Goal: Information Seeking & Learning: Learn about a topic

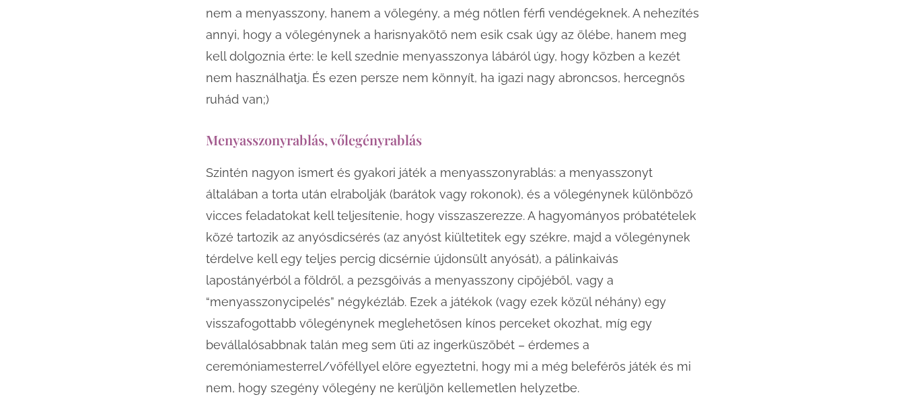
scroll to position [2220, 0]
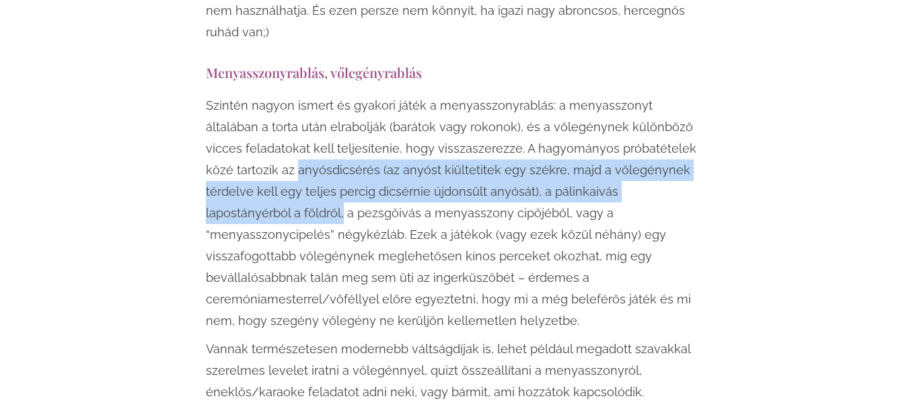
drag, startPoint x: 264, startPoint y: 126, endPoint x: 697, endPoint y: 147, distance: 433.6
click at [697, 147] on p "Szintén nagyon ismert és gyakori játék a menyasszonyrablás: a menyasszonyt álta…" at bounding box center [455, 213] width 498 height 237
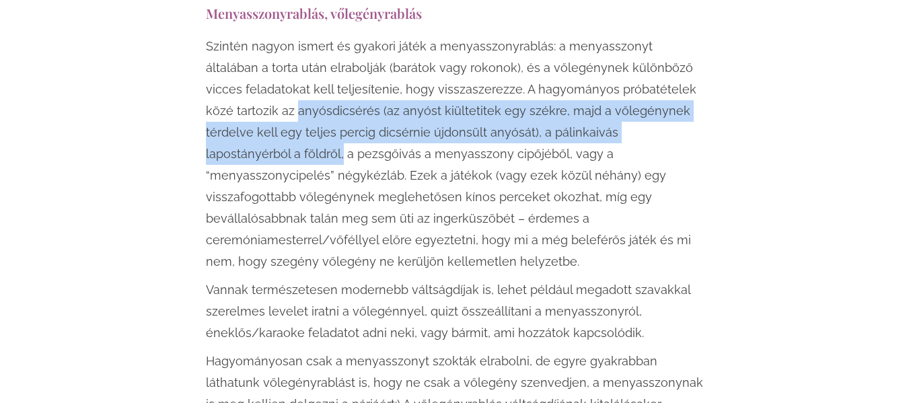
scroll to position [2287, 0]
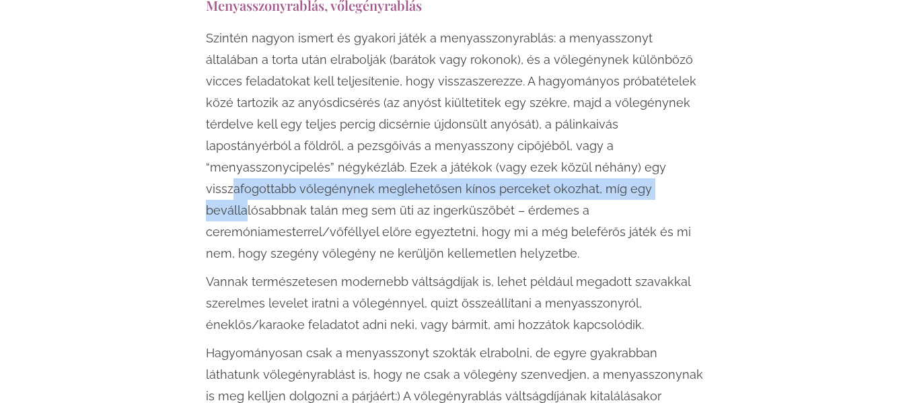
drag, startPoint x: 442, startPoint y: 124, endPoint x: 398, endPoint y: 140, distance: 46.4
click at [398, 140] on p "Szintén nagyon ismert és gyakori játék a menyasszonyrablás: a menyasszonyt álta…" at bounding box center [455, 146] width 498 height 237
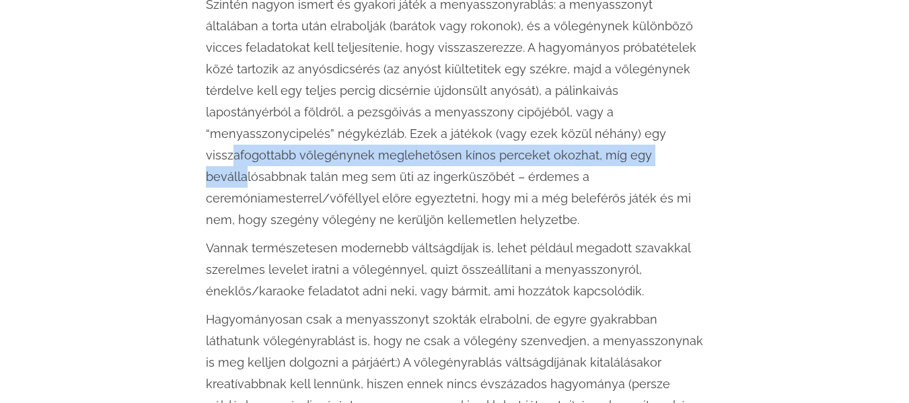
scroll to position [2354, 0]
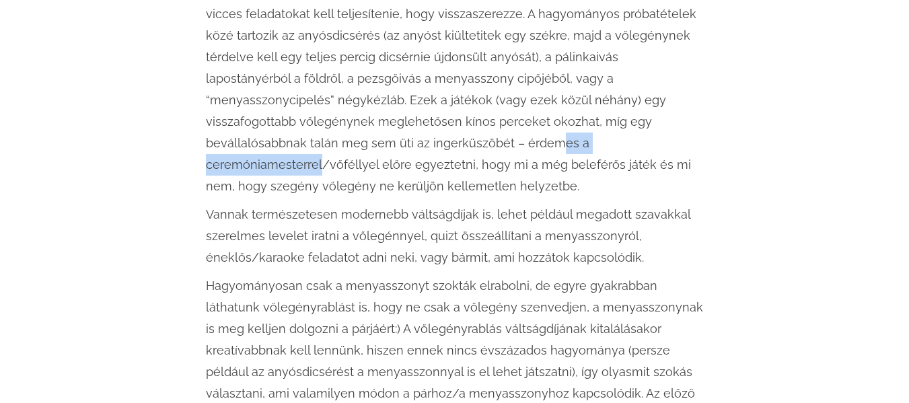
drag, startPoint x: 245, startPoint y: 98, endPoint x: 382, endPoint y: 98, distance: 136.5
click at [382, 98] on p "Szintén nagyon ismert és gyakori játék a menyasszonyrablás: a menyasszonyt álta…" at bounding box center [455, 78] width 498 height 237
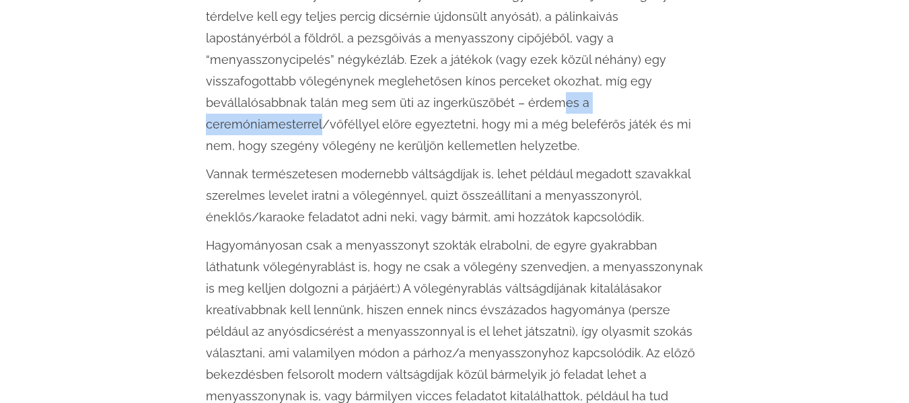
scroll to position [2421, 0]
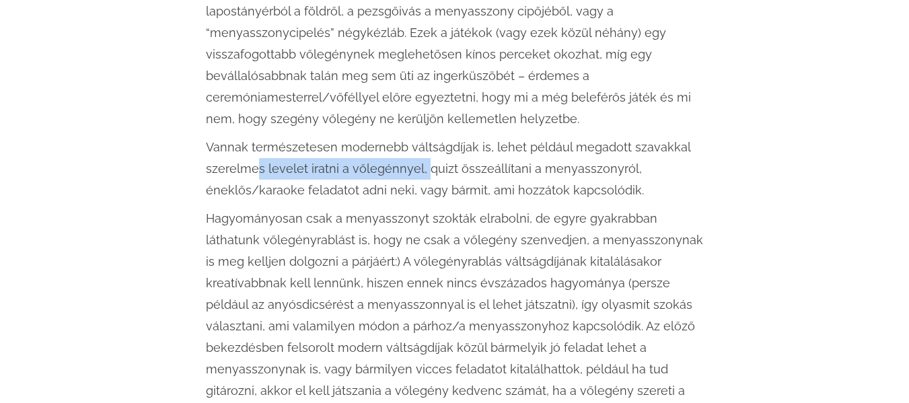
drag, startPoint x: 255, startPoint y: 103, endPoint x: 425, endPoint y: 106, distance: 170.2
click at [425, 137] on p "Vannak természetesen modernebb váltságdíjak is, lehet például megadott szavakka…" at bounding box center [455, 169] width 498 height 65
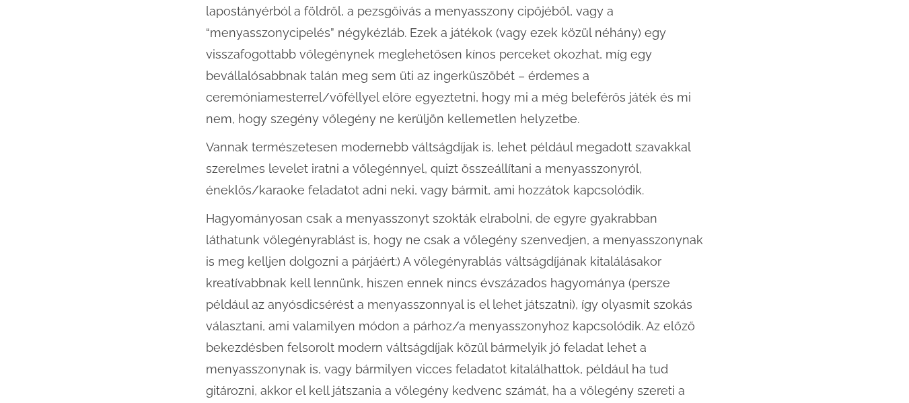
click at [303, 137] on p "Vannak természetesen modernebb váltságdíjak is, lehet például megadott szavakka…" at bounding box center [455, 169] width 498 height 65
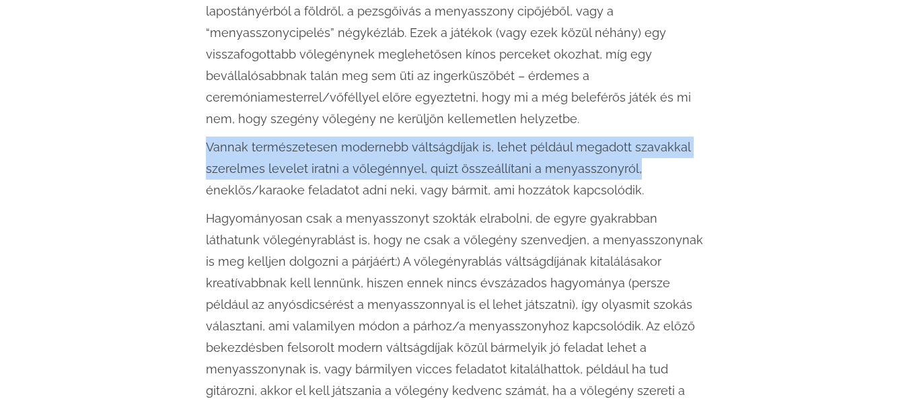
drag, startPoint x: 205, startPoint y: 82, endPoint x: 665, endPoint y: 106, distance: 460.6
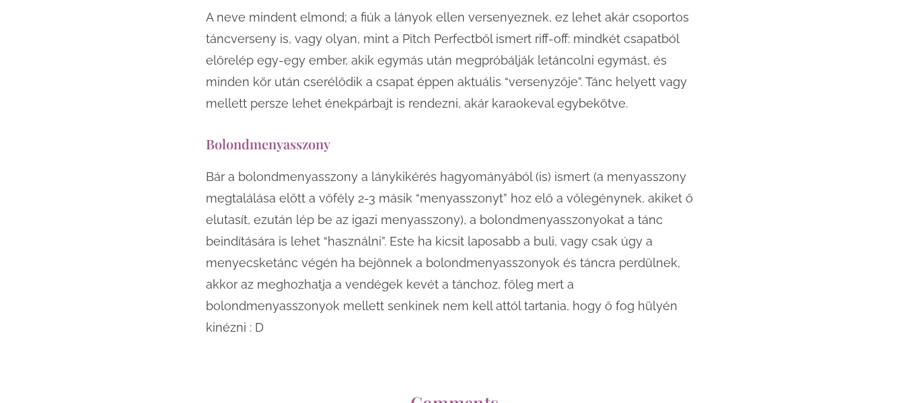
scroll to position [10694, 0]
